Goal: Task Accomplishment & Management: Use online tool/utility

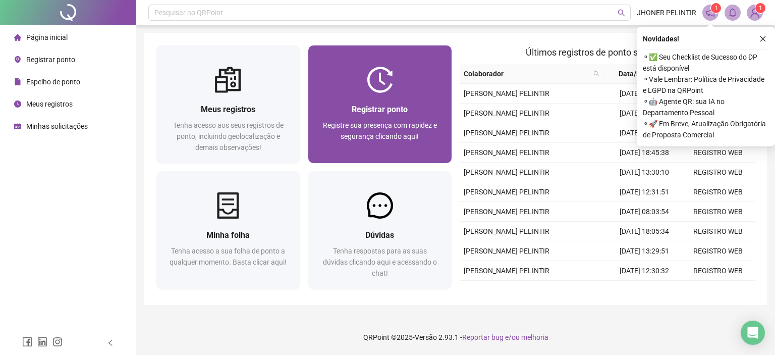
click at [384, 113] on span "Registrar ponto" at bounding box center [380, 109] width 56 height 10
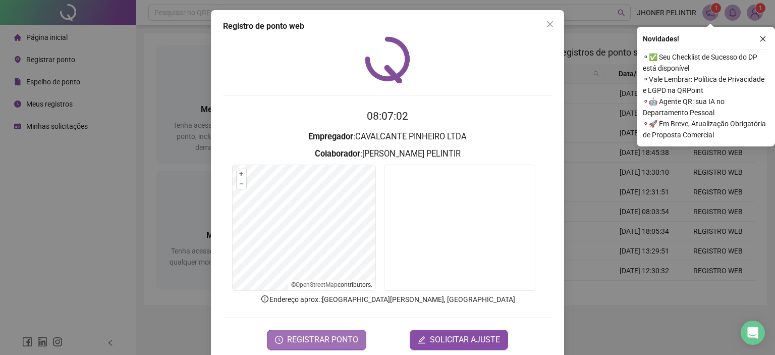
click at [335, 344] on span "REGISTRAR PONTO" at bounding box center [322, 340] width 71 height 12
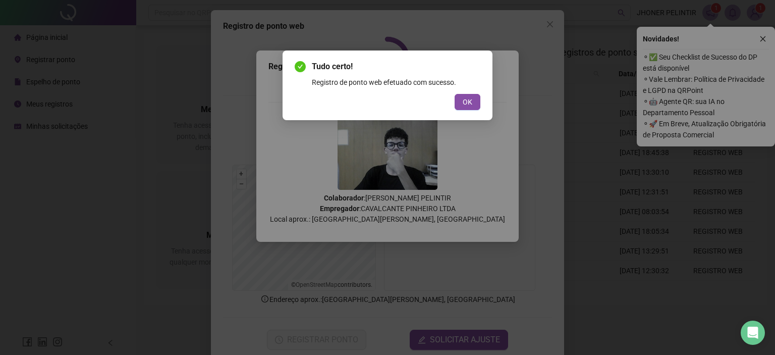
drag, startPoint x: 459, startPoint y: 94, endPoint x: 462, endPoint y: 100, distance: 7.5
click at [460, 95] on button "OK" at bounding box center [468, 102] width 26 height 16
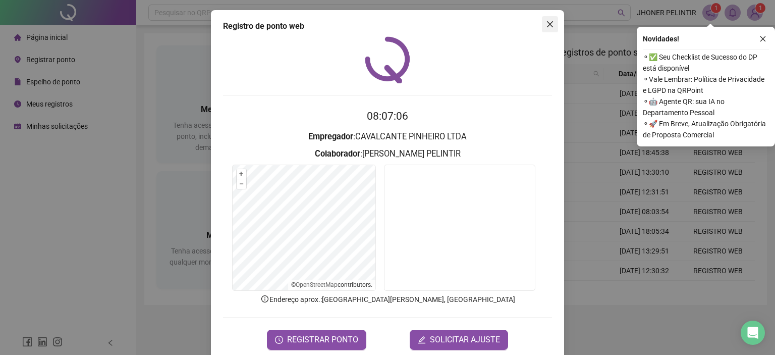
click at [542, 26] on span "Close" at bounding box center [550, 24] width 16 height 8
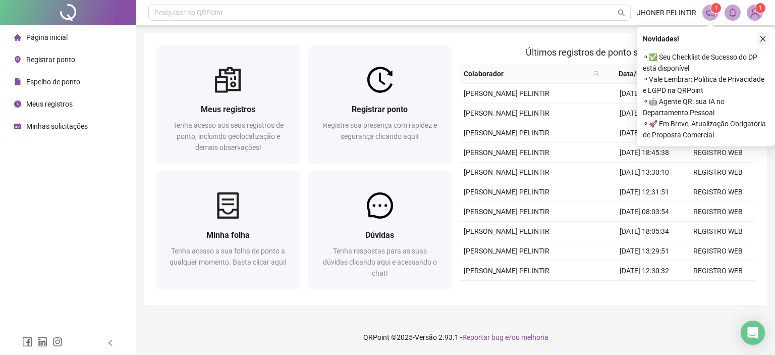
click at [764, 40] on icon "close" at bounding box center [764, 39] width 6 height 6
